Goal: Information Seeking & Learning: Check status

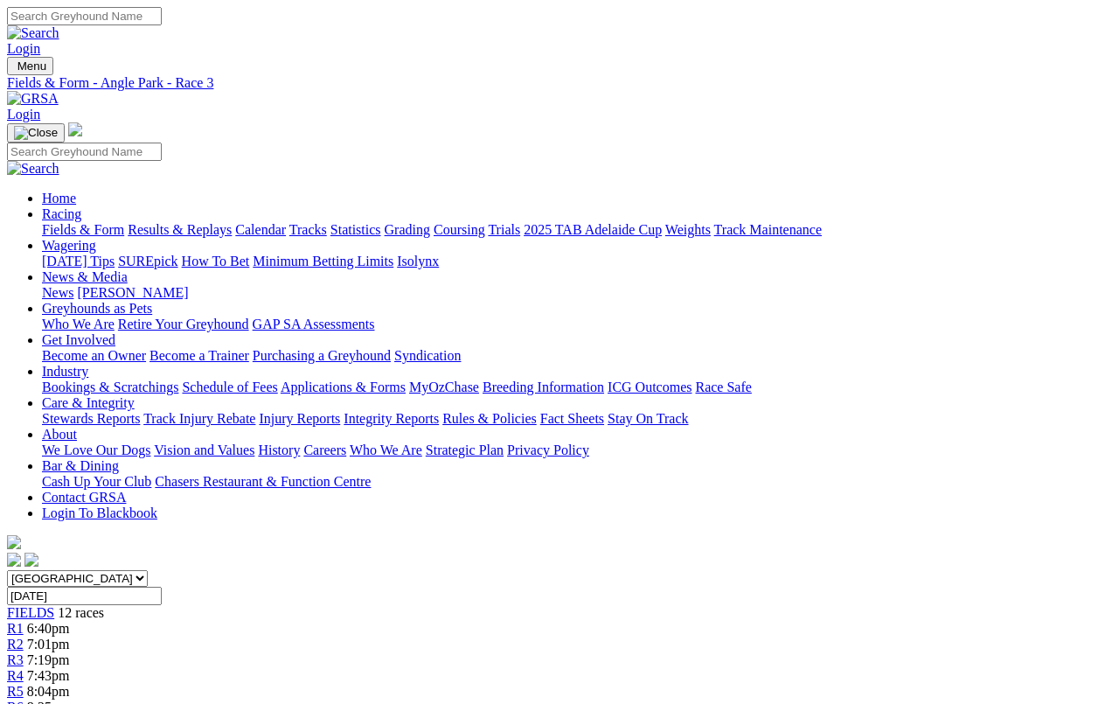
click at [227, 222] on link "Results & Replays" at bounding box center [180, 229] width 104 height 15
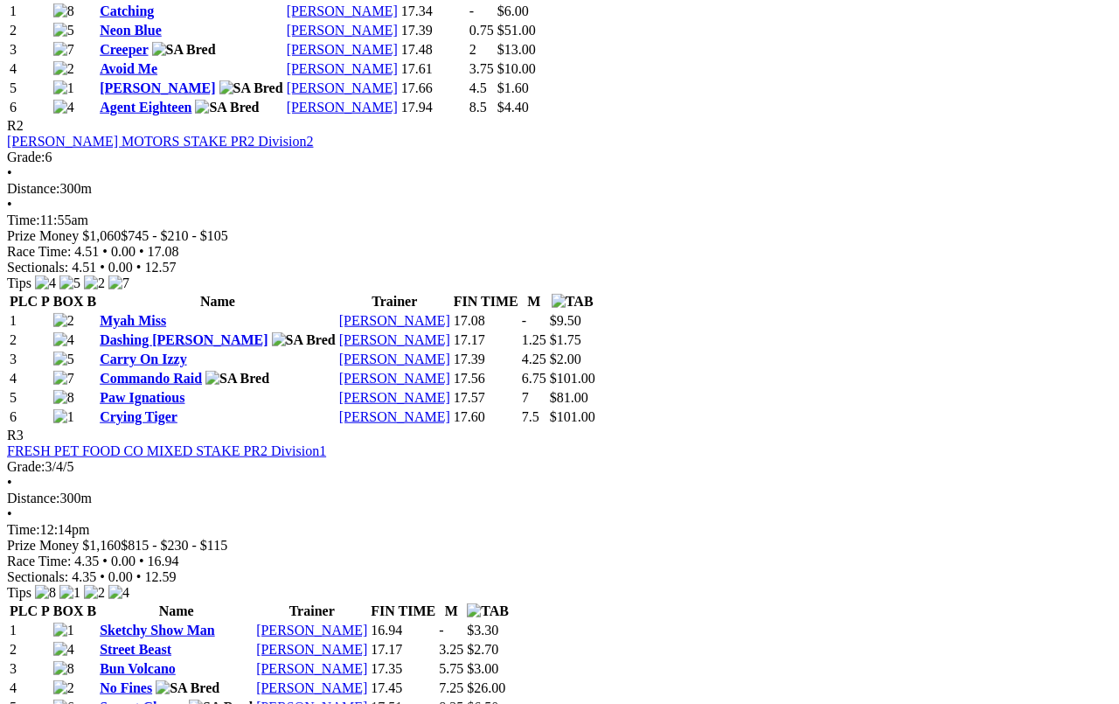
scroll to position [1050, 0]
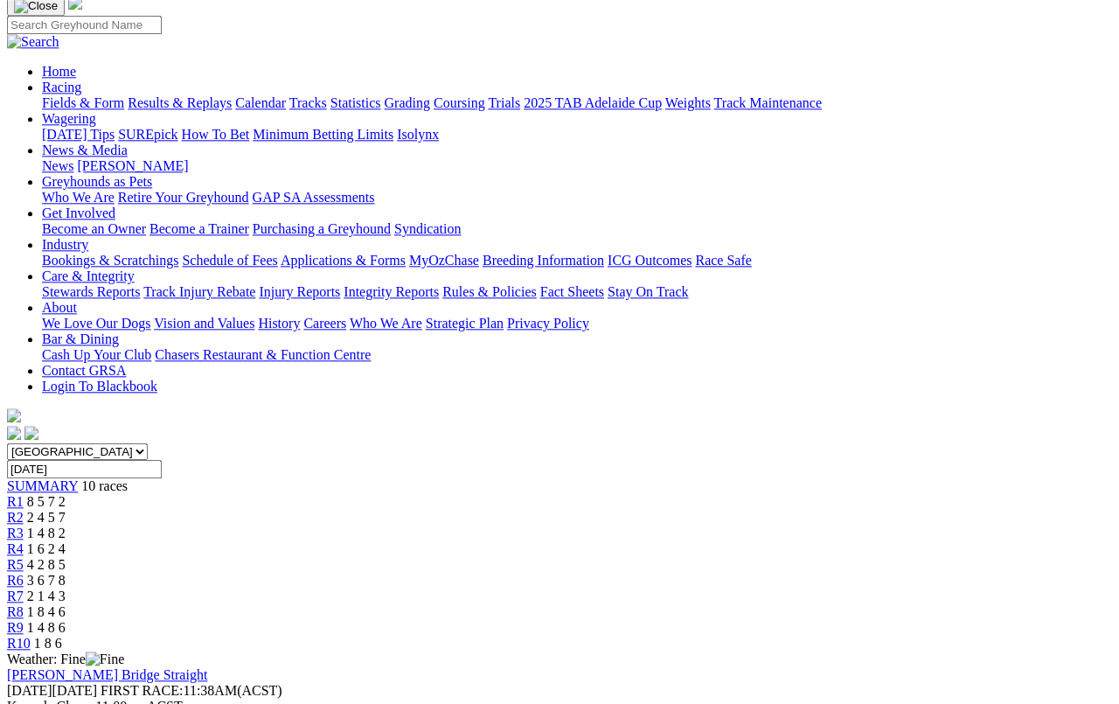
scroll to position [126, 0]
click at [24, 589] on link "R7" at bounding box center [15, 596] width 17 height 15
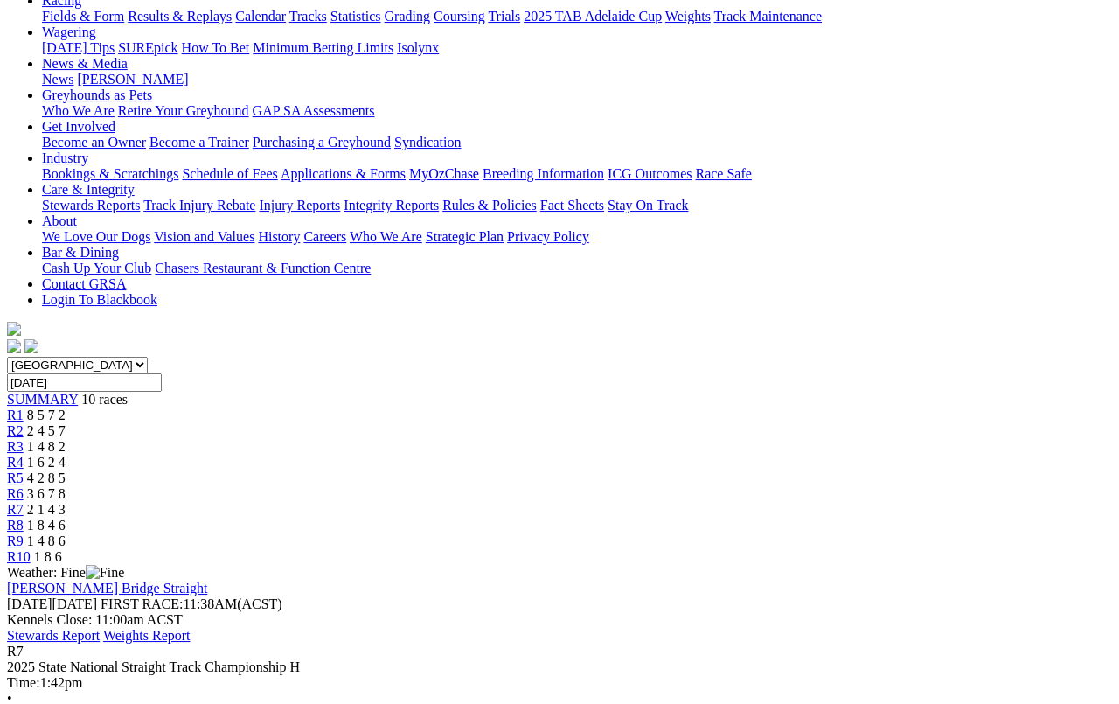
scroll to position [205, 0]
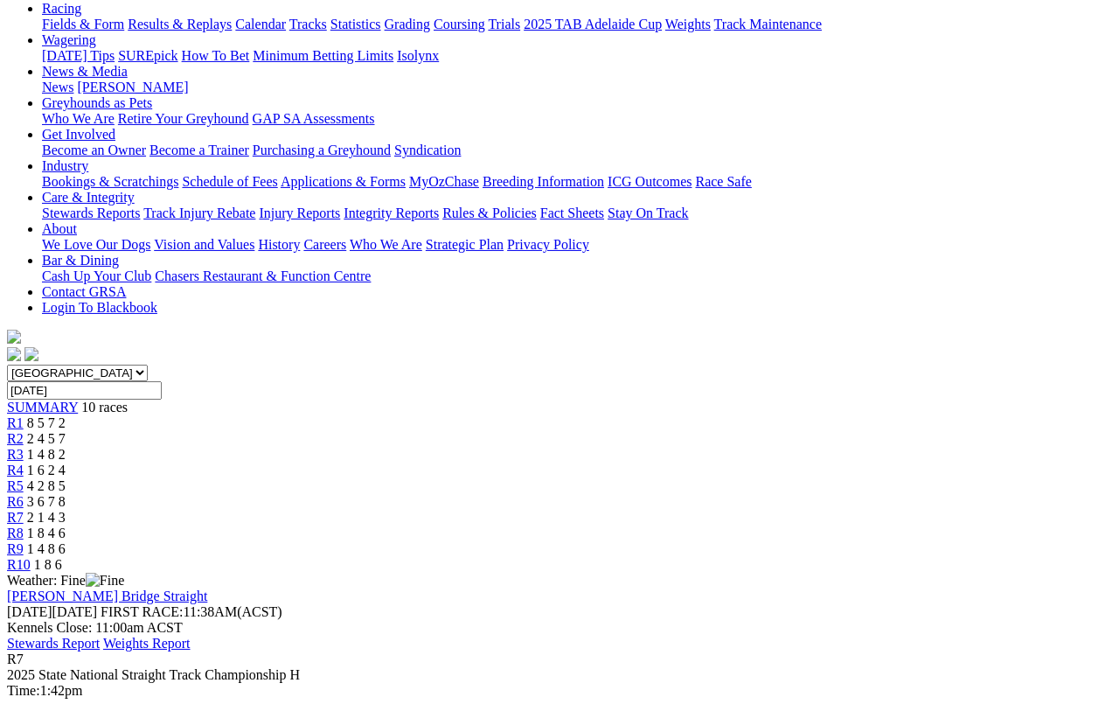
click at [24, 526] on span "R8" at bounding box center [15, 533] width 17 height 15
